Goal: Information Seeking & Learning: Check status

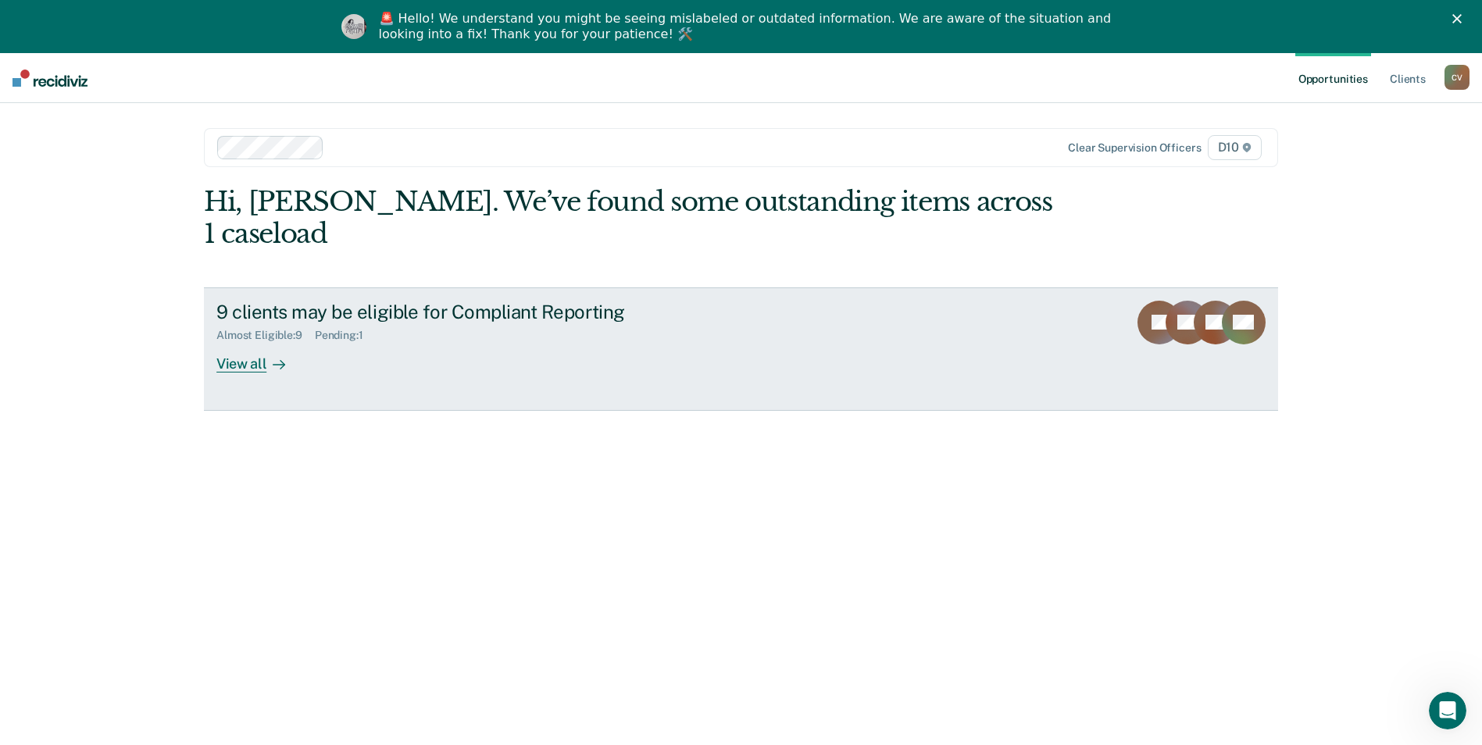
click at [241, 342] on div "View all" at bounding box center [260, 357] width 88 height 30
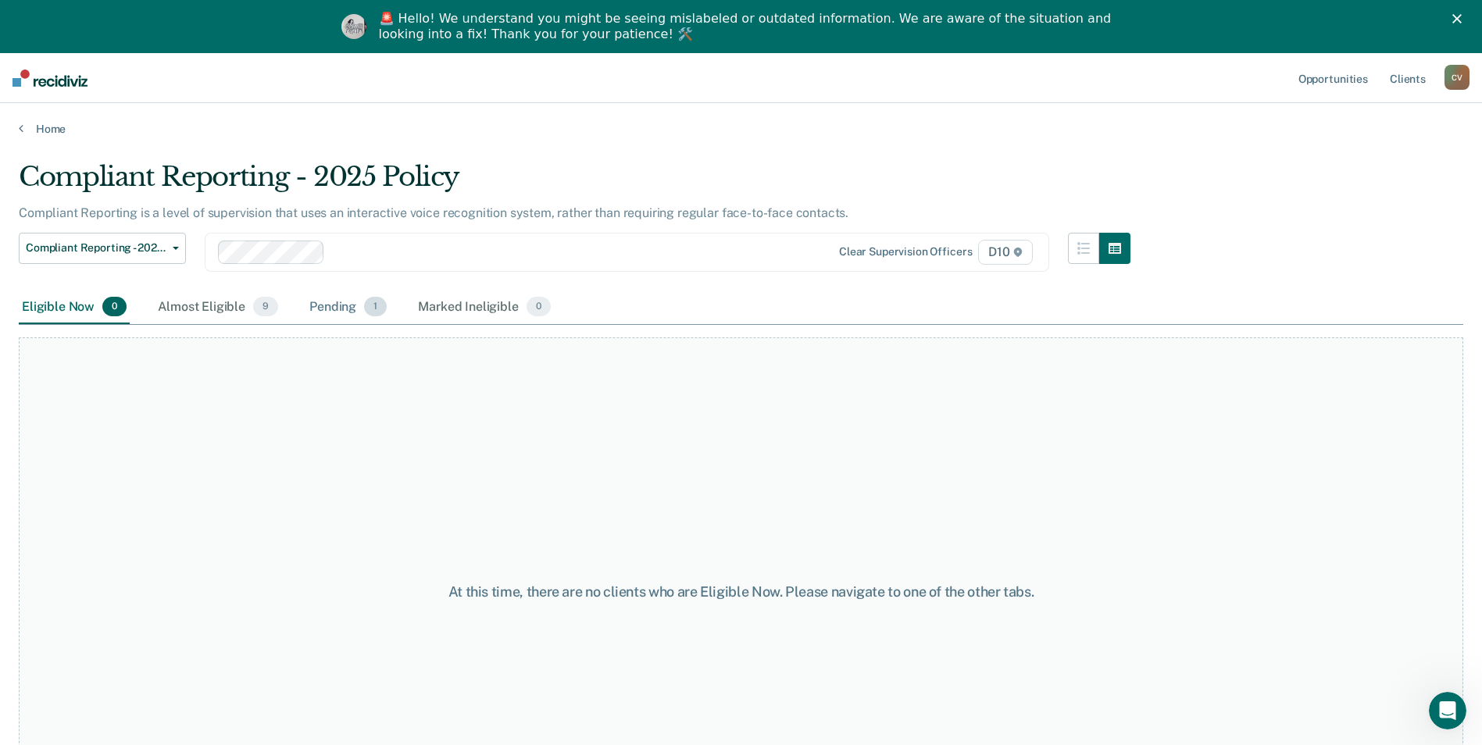
click at [340, 310] on div "Pending 1" at bounding box center [348, 308] width 84 height 34
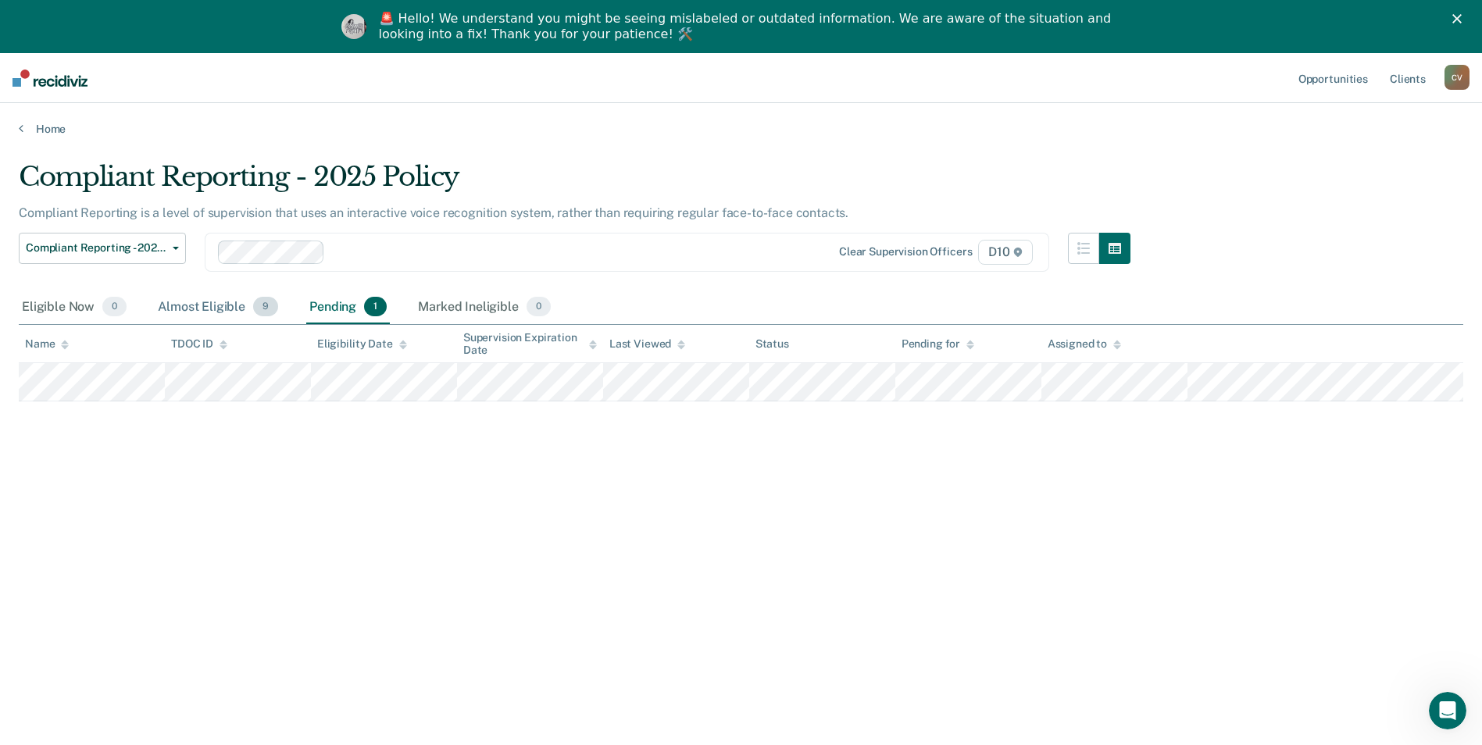
click at [193, 308] on div "Almost Eligible 9" at bounding box center [218, 308] width 127 height 34
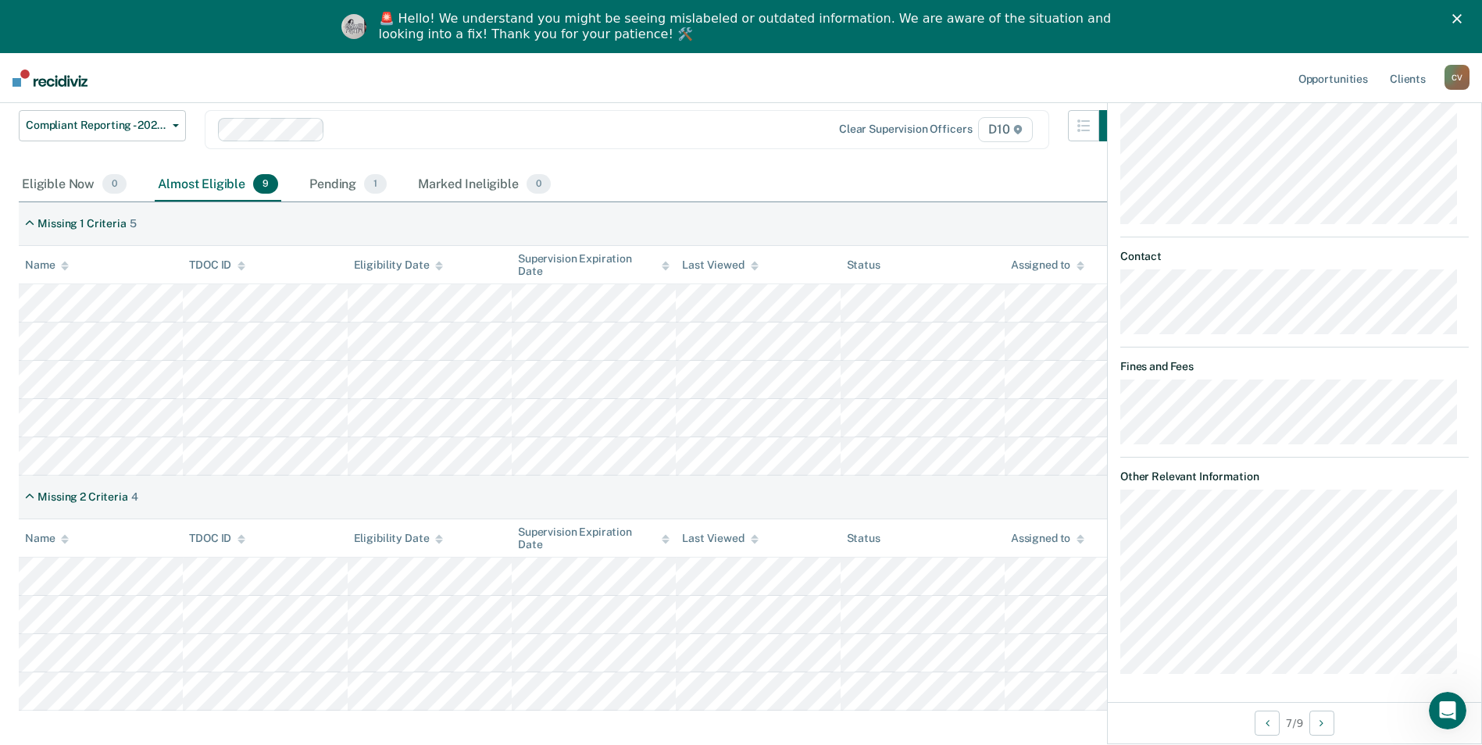
scroll to position [723, 0]
click at [1329, 726] on button "Next Opportunity" at bounding box center [1321, 723] width 25 height 25
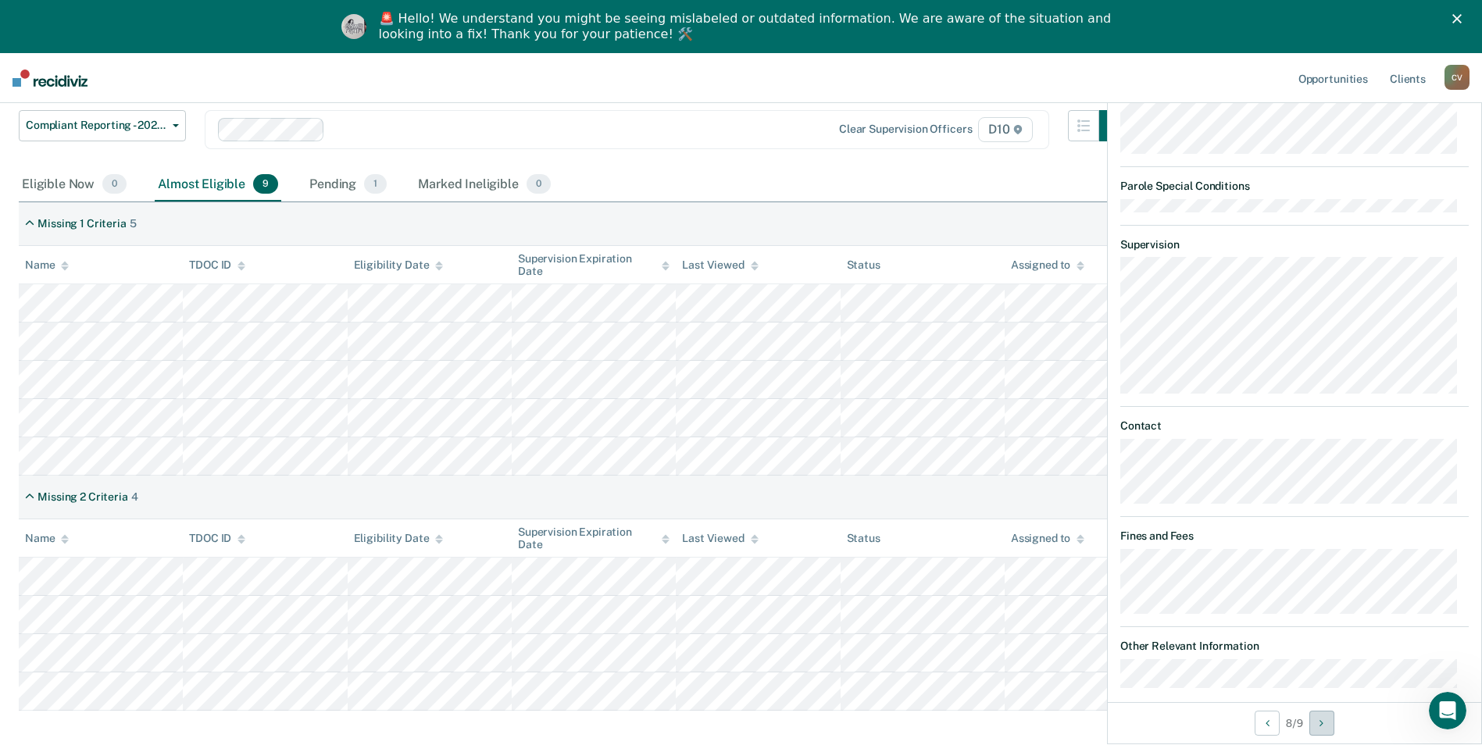
scroll to position [752, 0]
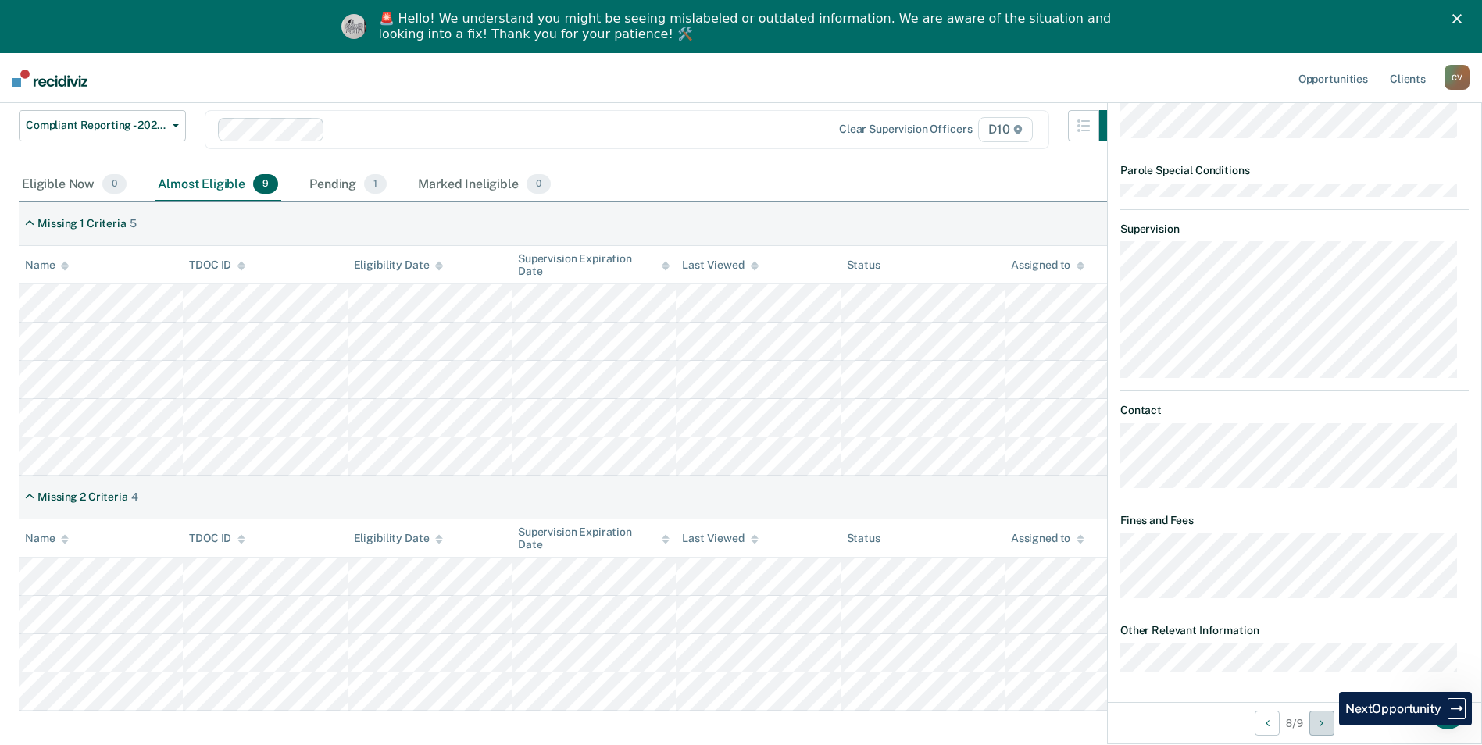
click at [1327, 726] on button "Next Opportunity" at bounding box center [1321, 723] width 25 height 25
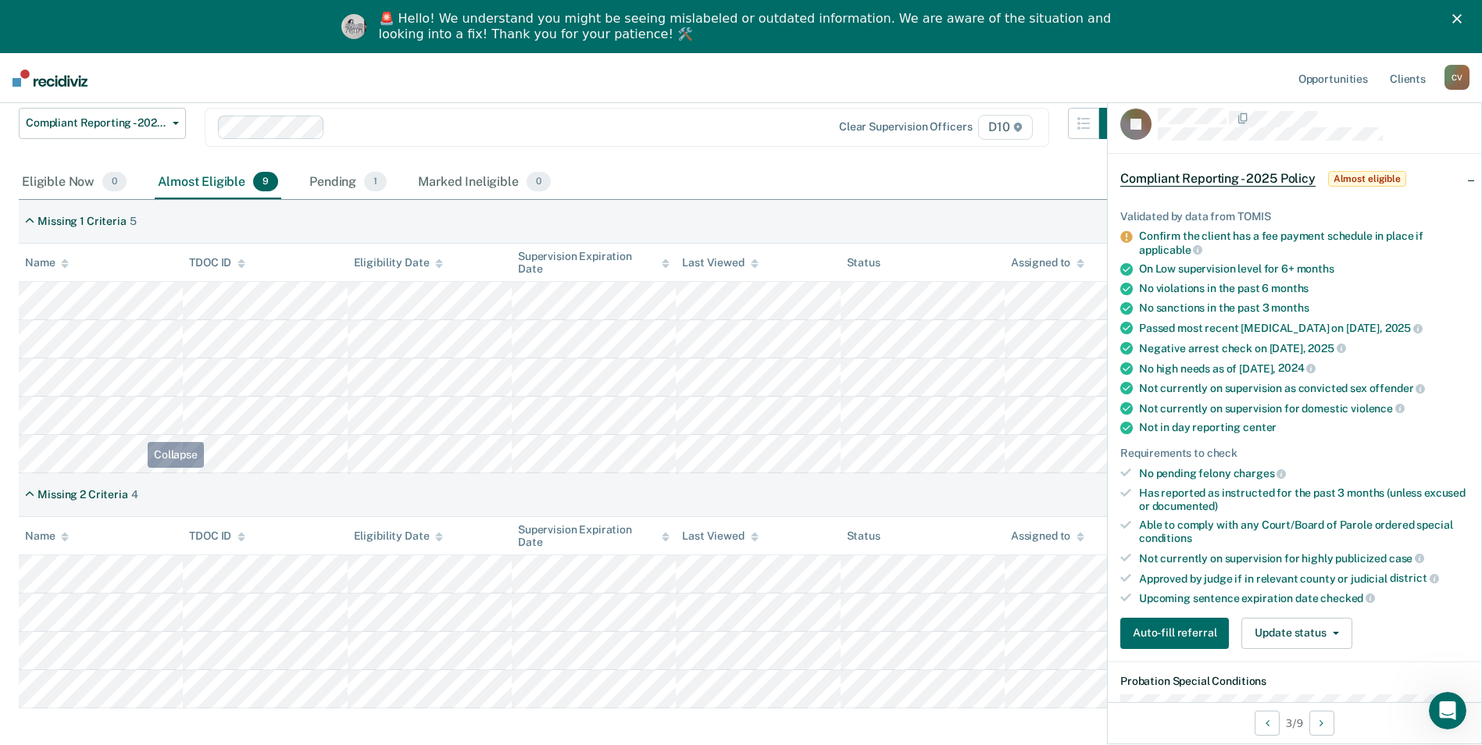
scroll to position [0, 0]
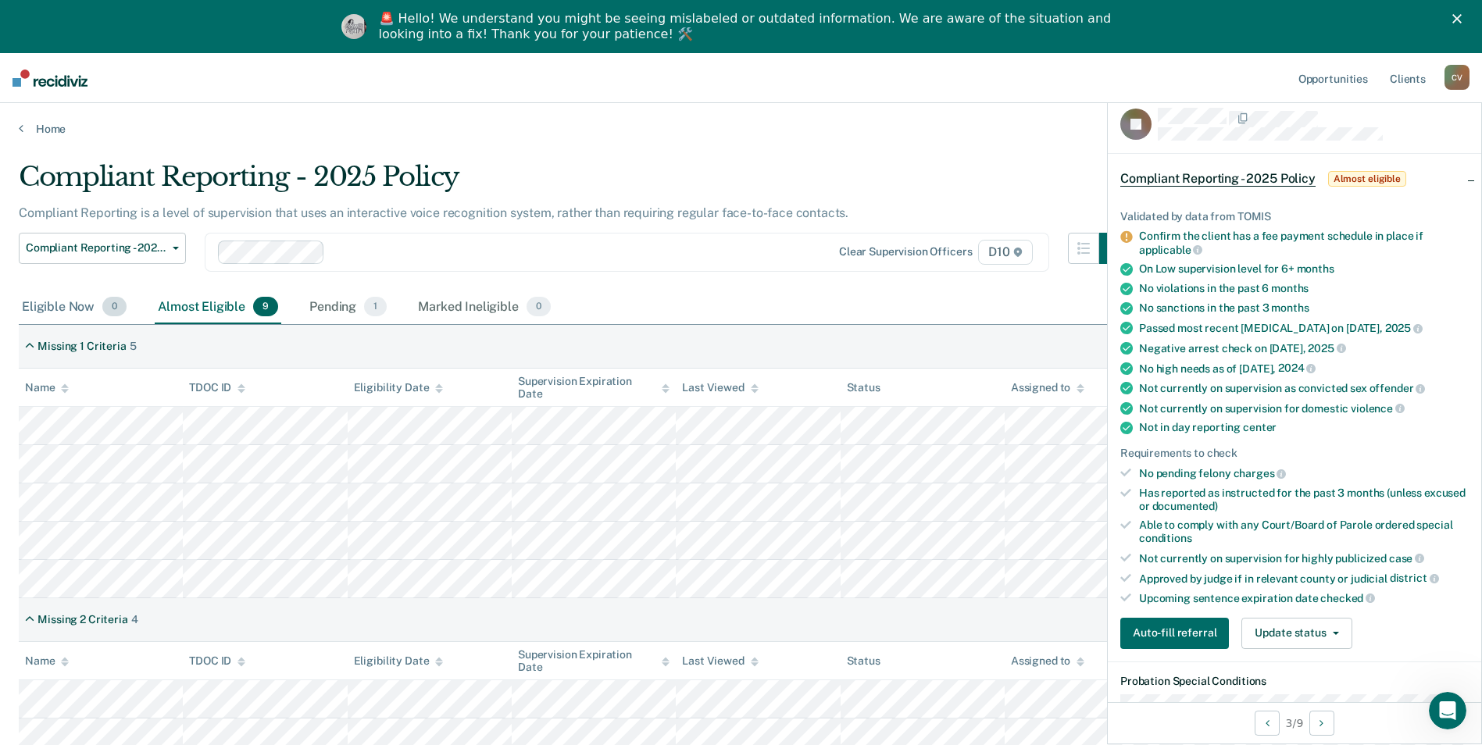
click at [65, 306] on div "Eligible Now 0" at bounding box center [74, 308] width 111 height 34
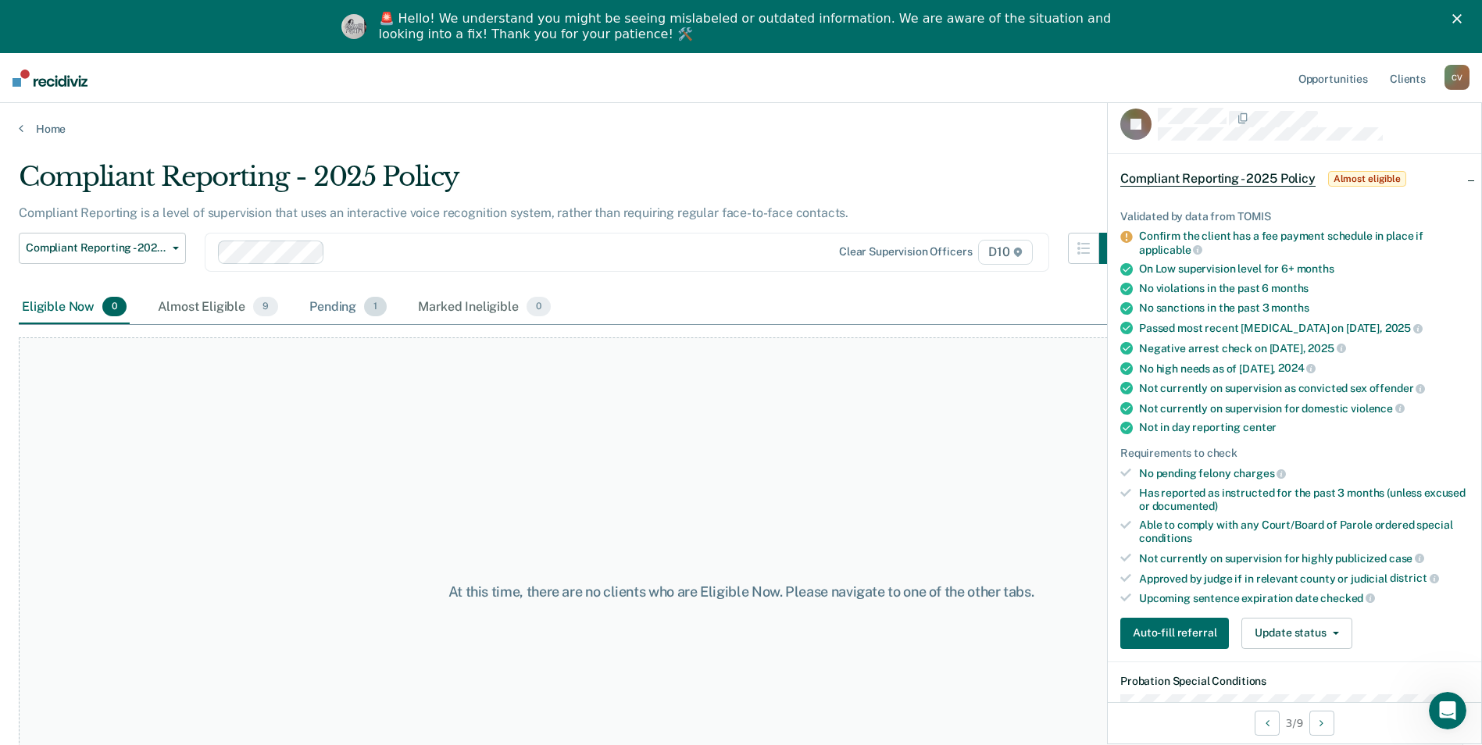
click at [334, 302] on div "Pending 1" at bounding box center [348, 308] width 84 height 34
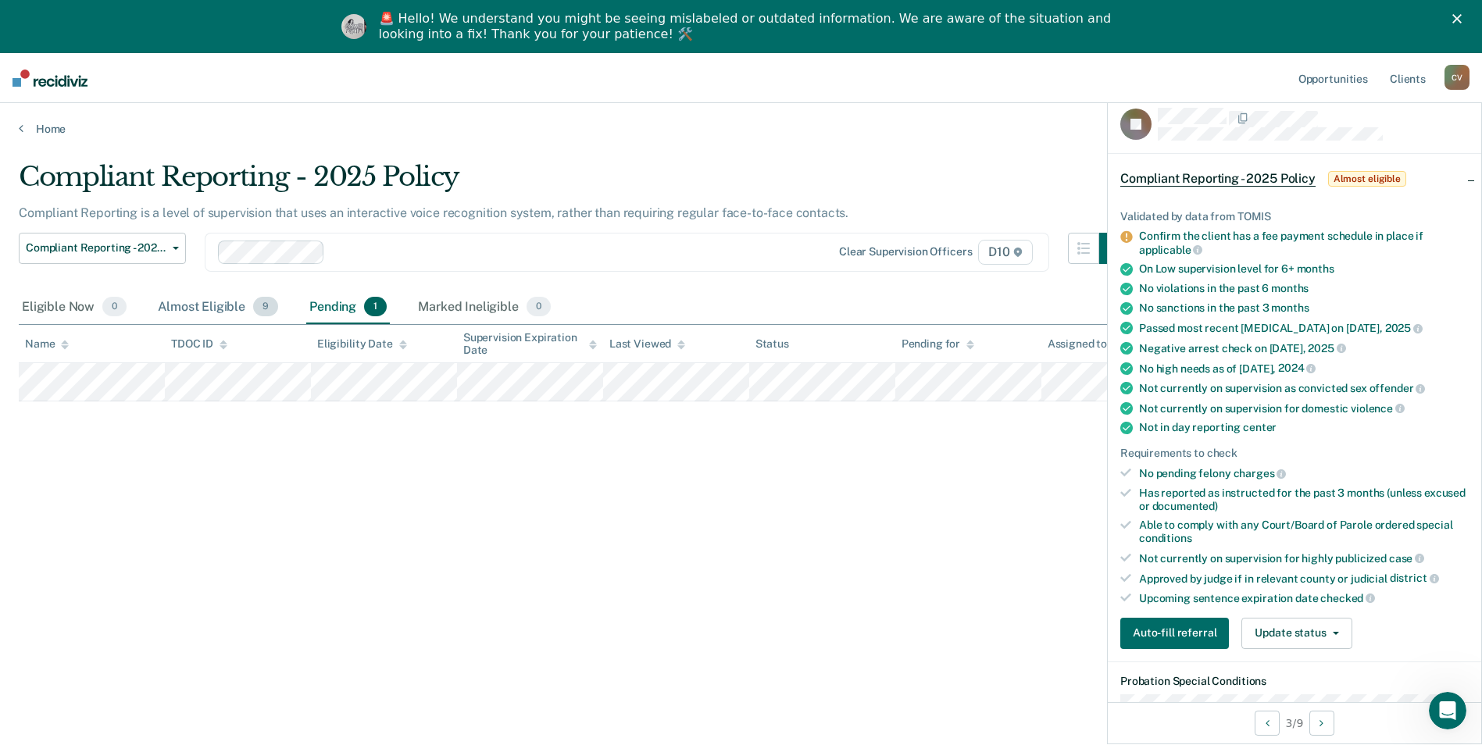
click at [177, 302] on div "Almost Eligible 9" at bounding box center [218, 308] width 127 height 34
